Goal: Complete application form: Complete application form

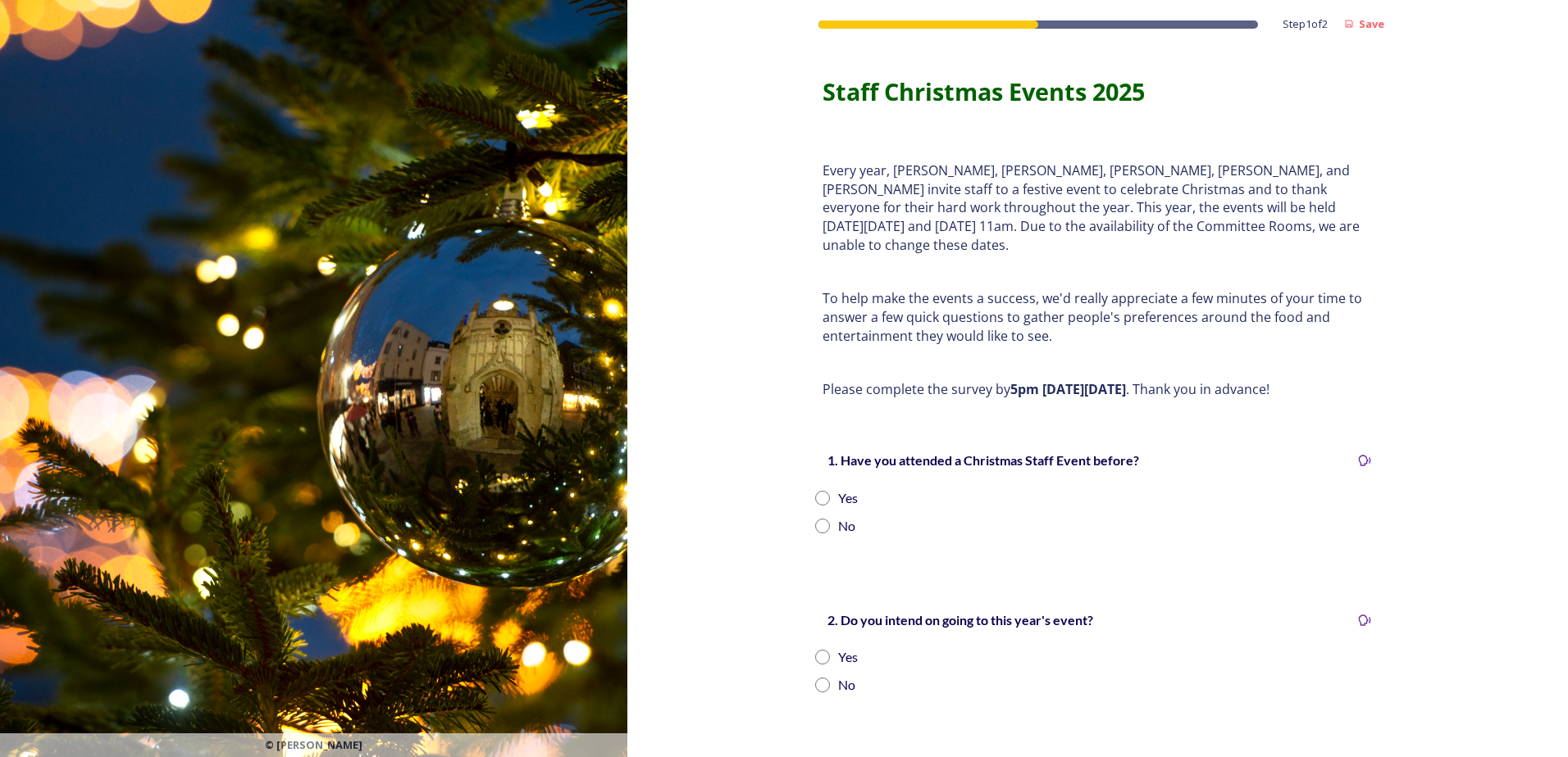
click at [845, 488] on div "Yes" at bounding box center [848, 498] width 19 height 19
radio input "true"
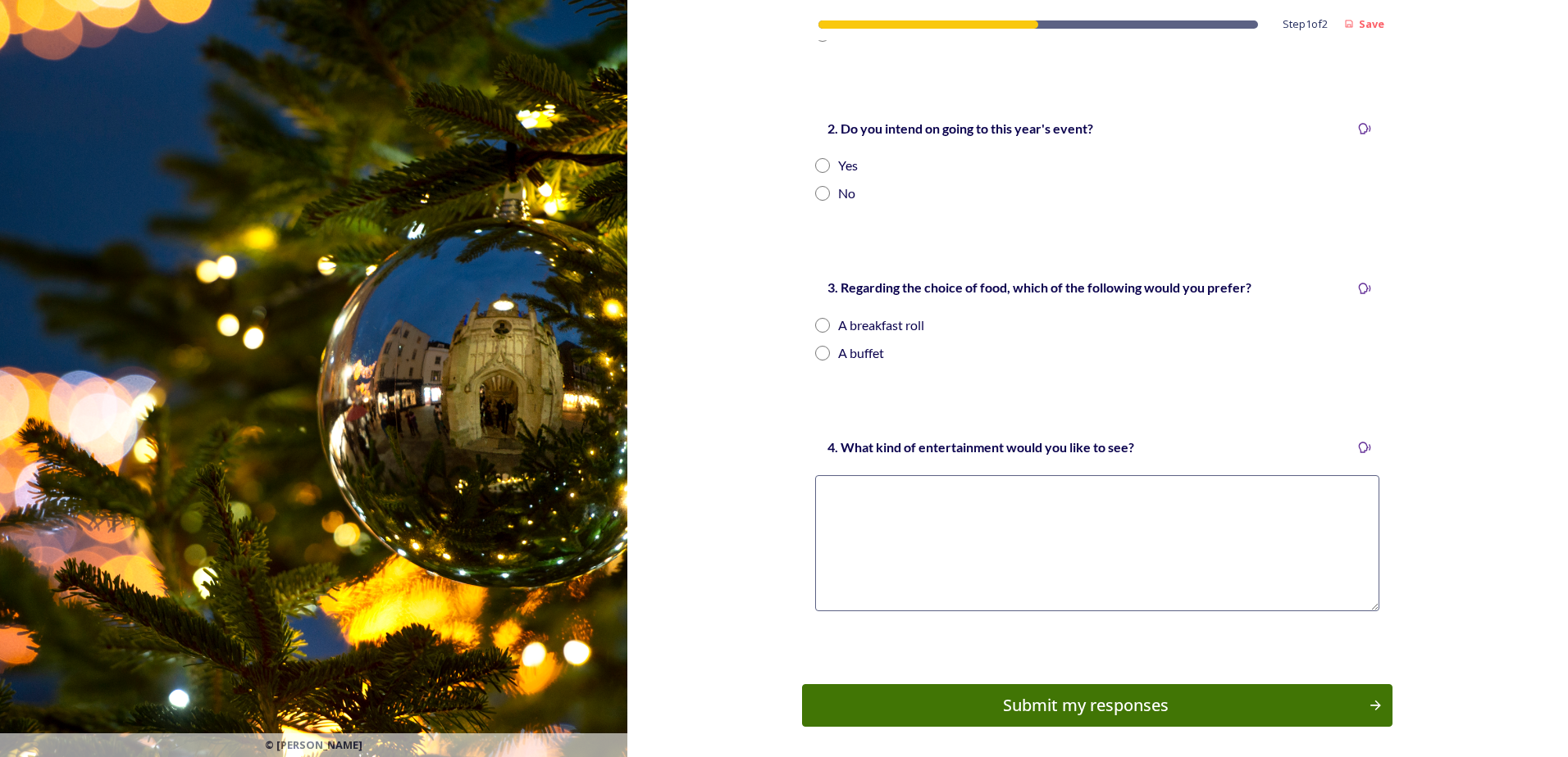
scroll to position [328, 0]
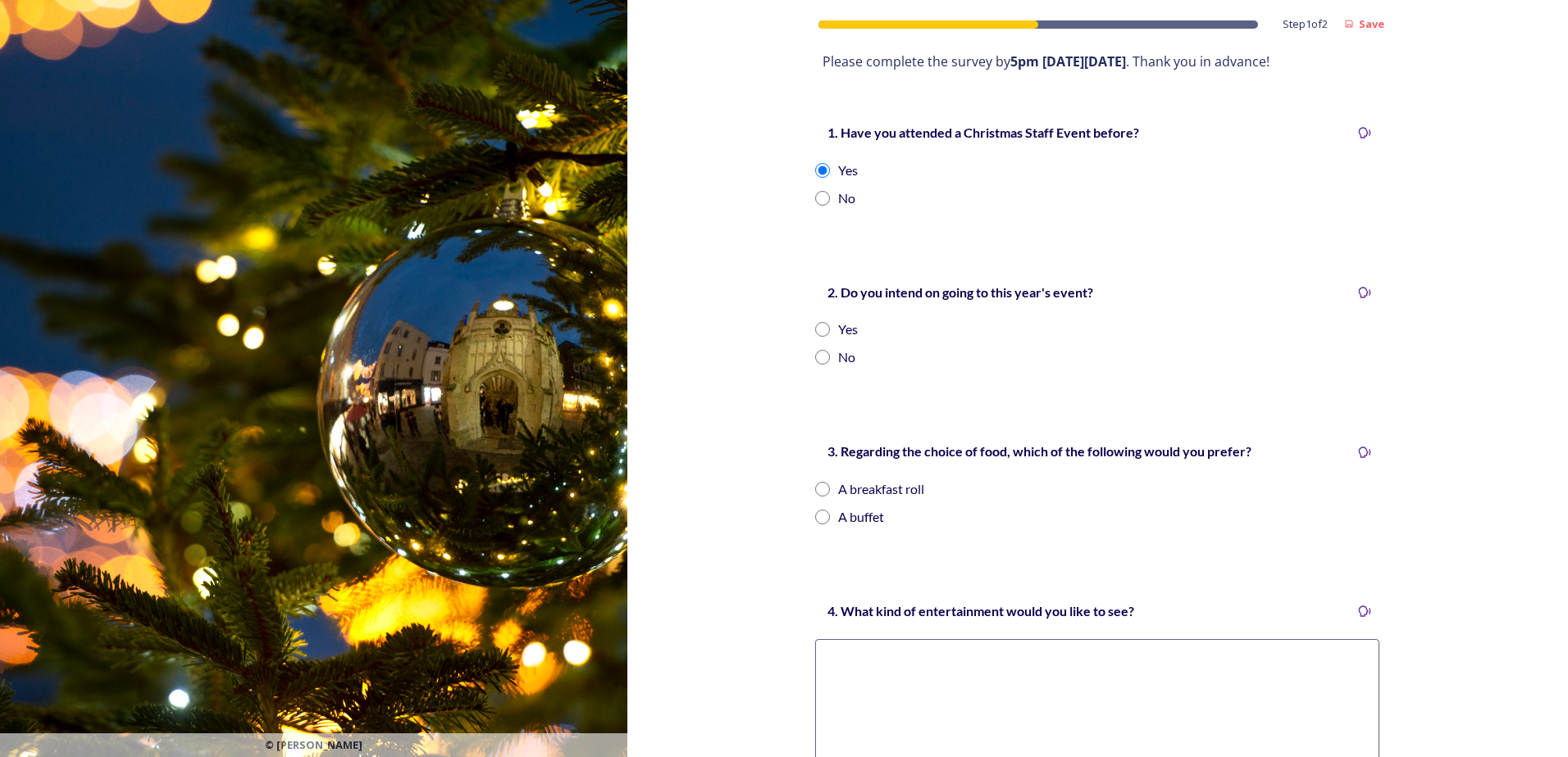
click at [816, 319] on div "Yes" at bounding box center [1097, 329] width 565 height 19
radio input "true"
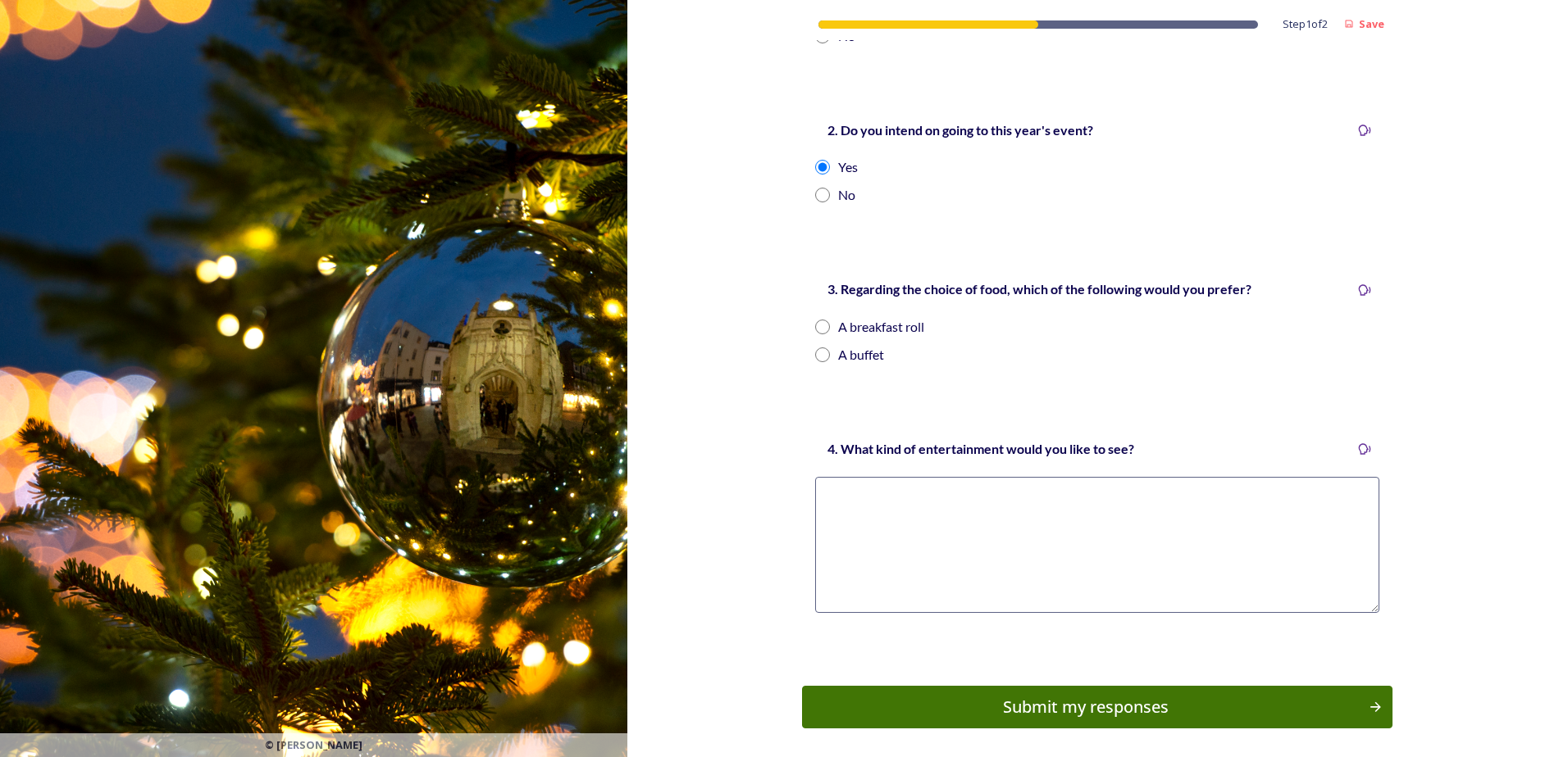
scroll to position [538, 0]
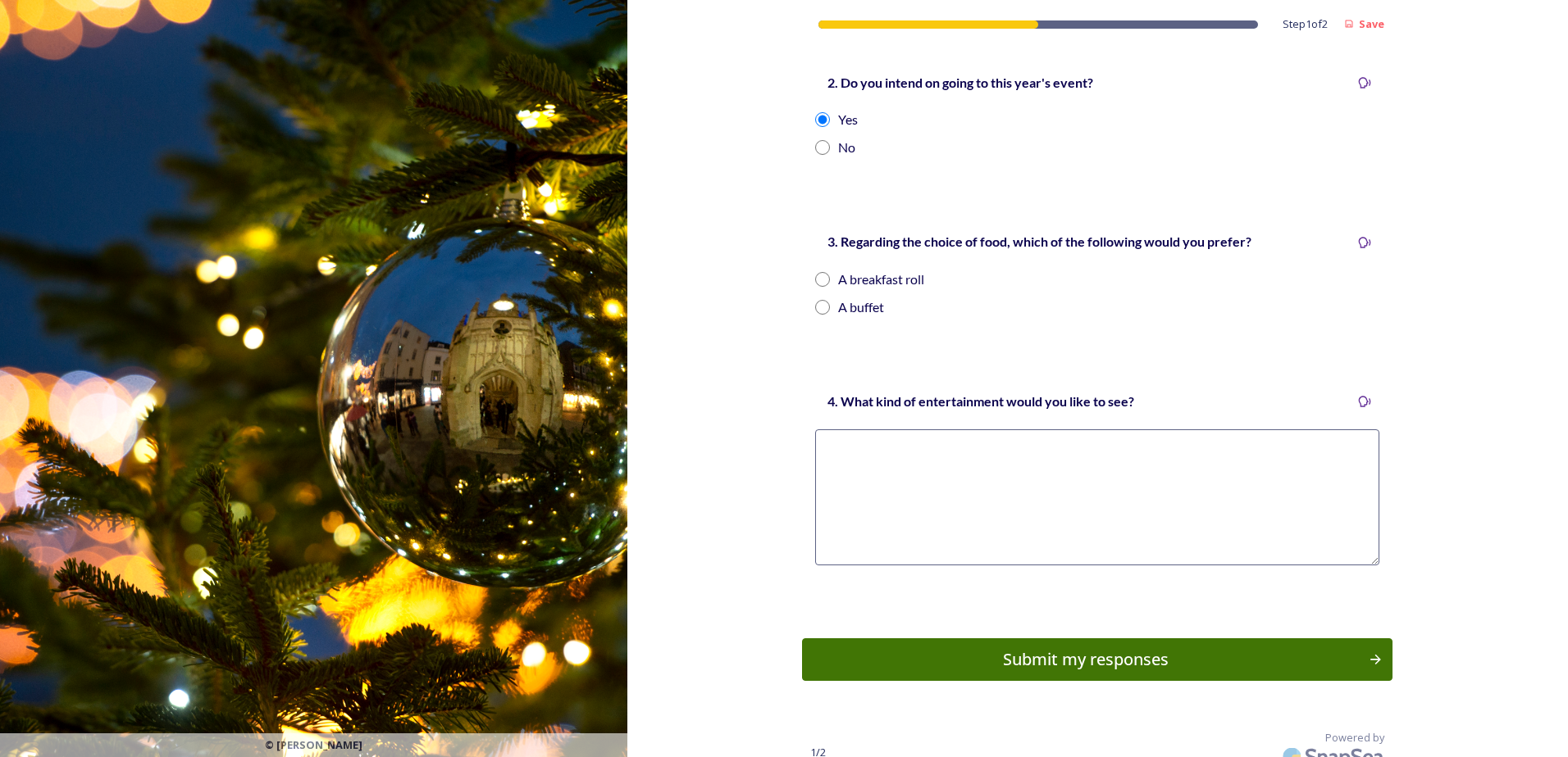
click at [815, 300] on input "radio" at bounding box center [822, 307] width 15 height 15
radio input "true"
click at [873, 459] on textarea at bounding box center [1097, 498] width 565 height 136
click at [947, 432] on textarea at bounding box center [1097, 498] width 565 height 136
type textarea "Quiz, Raffle, perhaps some music or art related entertainment?"
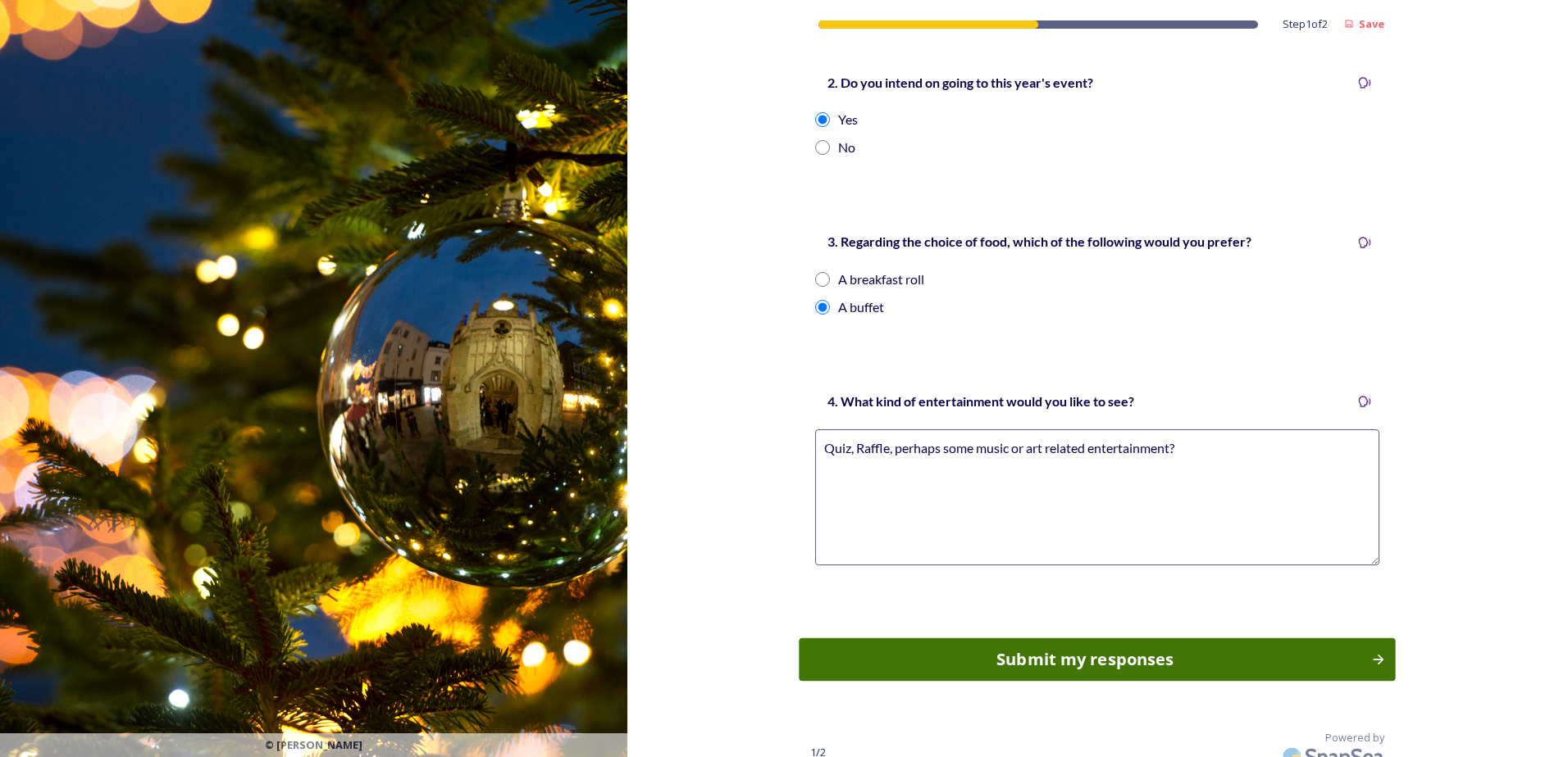
click at [1076, 647] on div "Submit my responses" at bounding box center [1086, 660] width 555 height 25
